Goal: Task Accomplishment & Management: Use online tool/utility

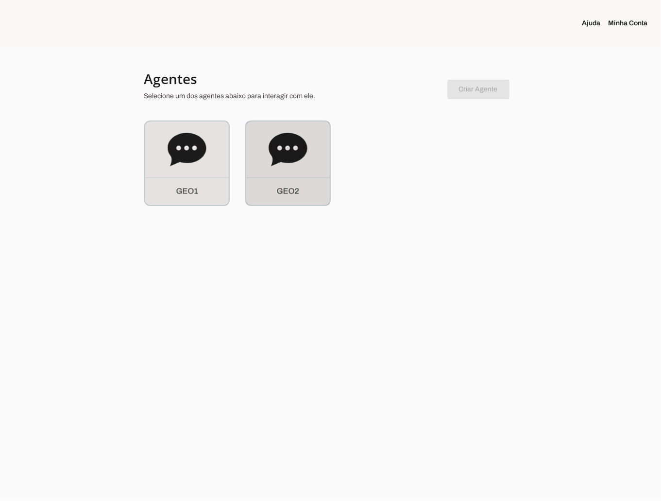
click at [294, 159] on icon at bounding box center [287, 149] width 38 height 33
